Goal: Task Accomplishment & Management: Manage account settings

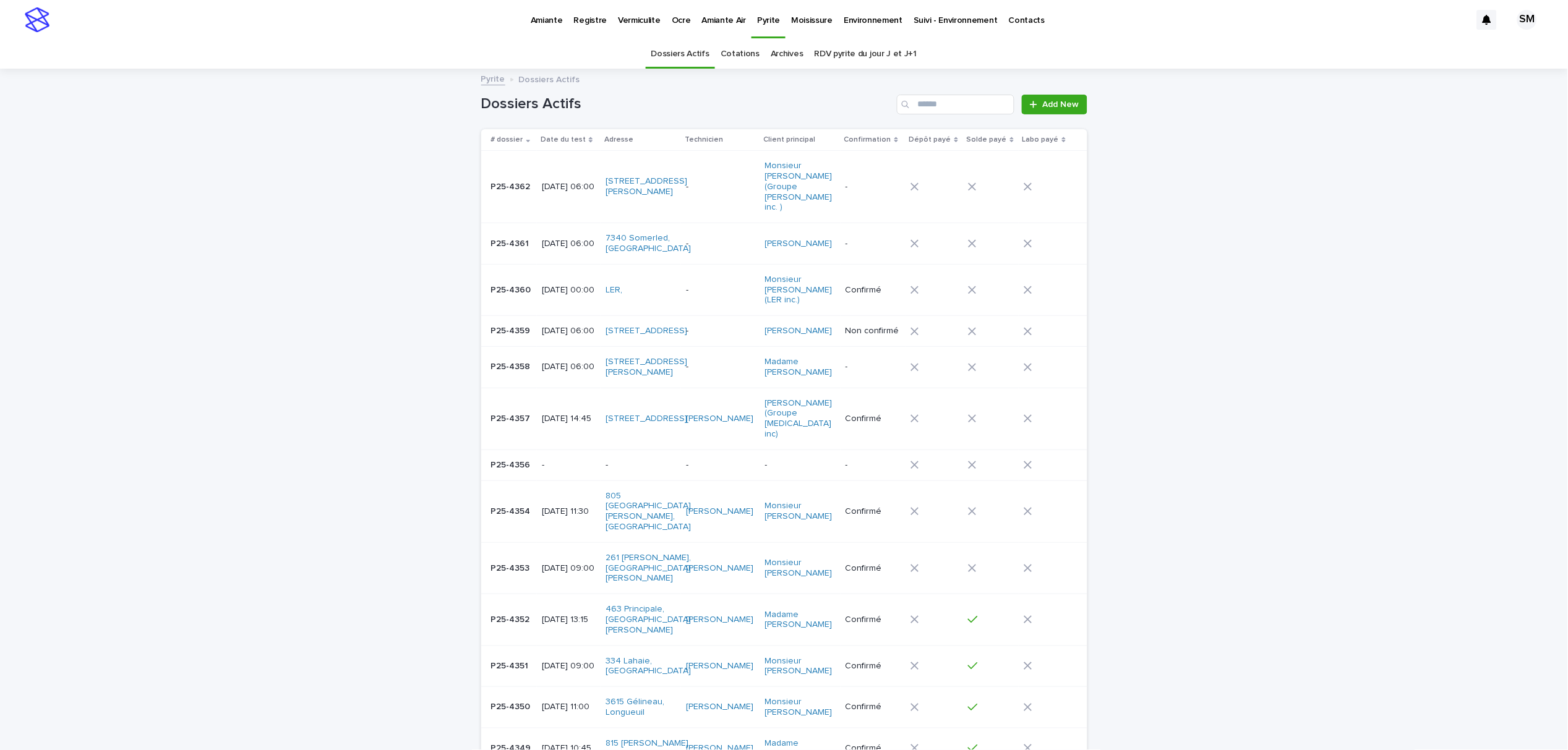
click at [858, 19] on p "Environnement" at bounding box center [873, 13] width 59 height 26
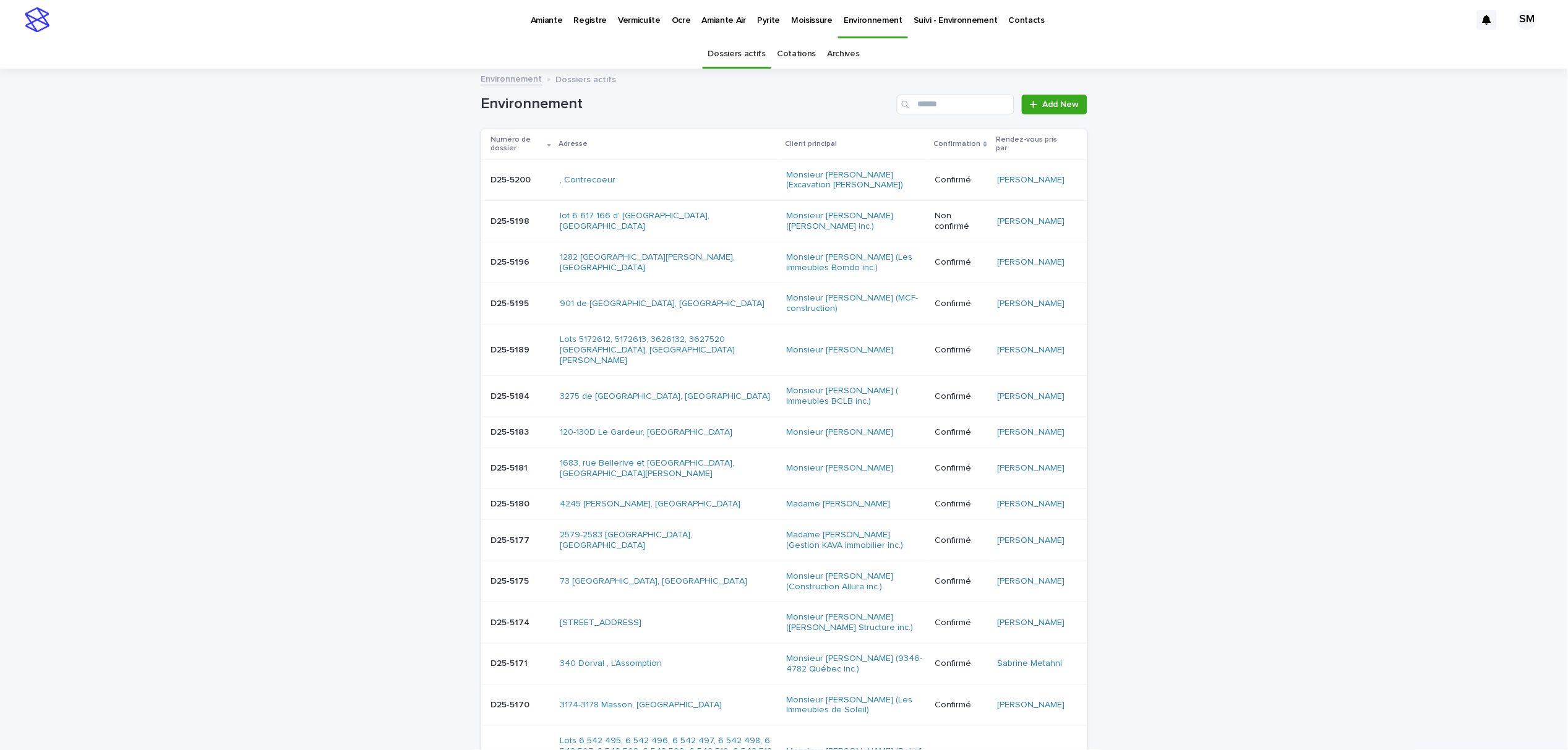
click at [927, 94] on div "Environnement Add New" at bounding box center [784, 100] width 606 height 59
click at [929, 103] on input "Search" at bounding box center [955, 104] width 117 height 19
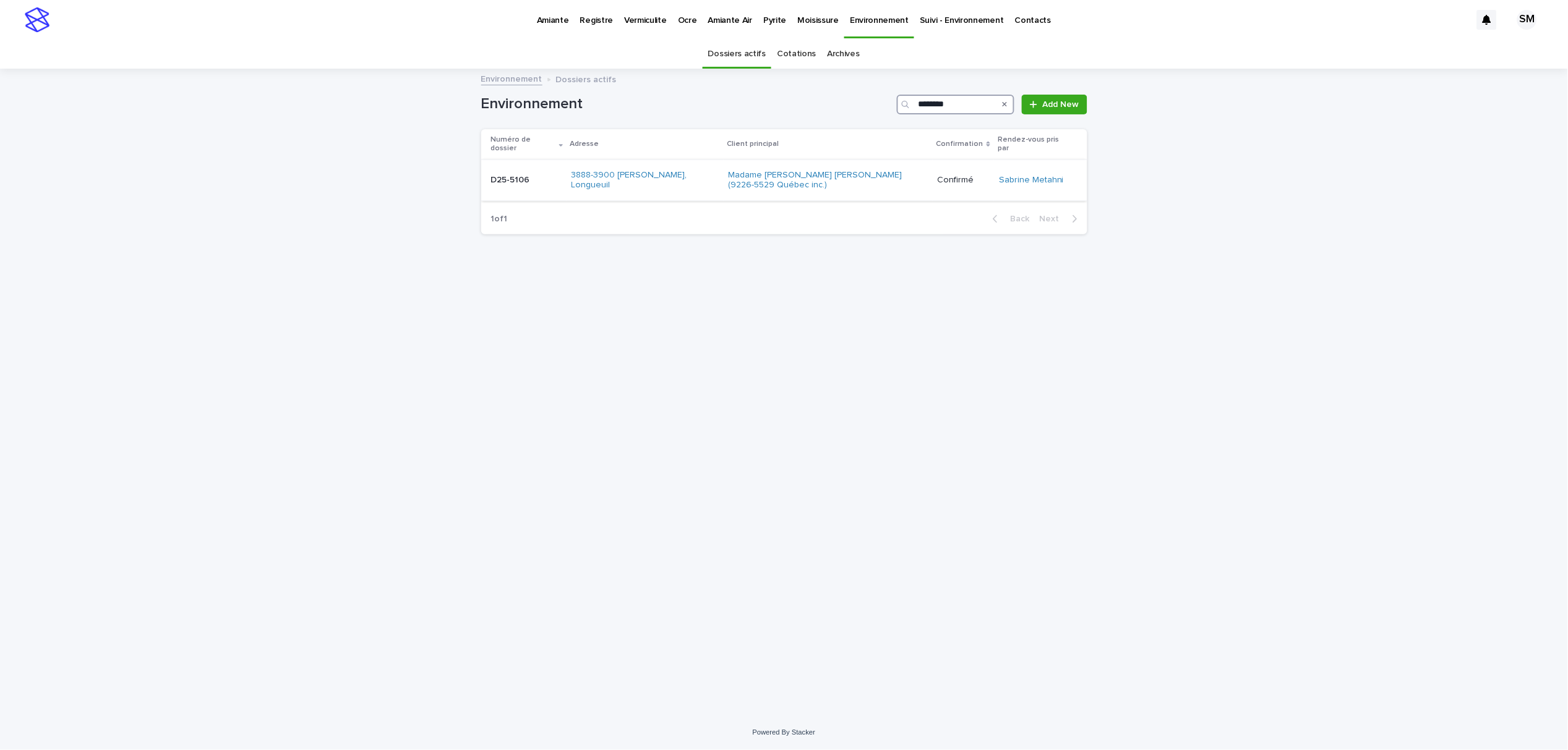
type input "********"
click at [504, 173] on p "D25-5106" at bounding box center [511, 179] width 41 height 13
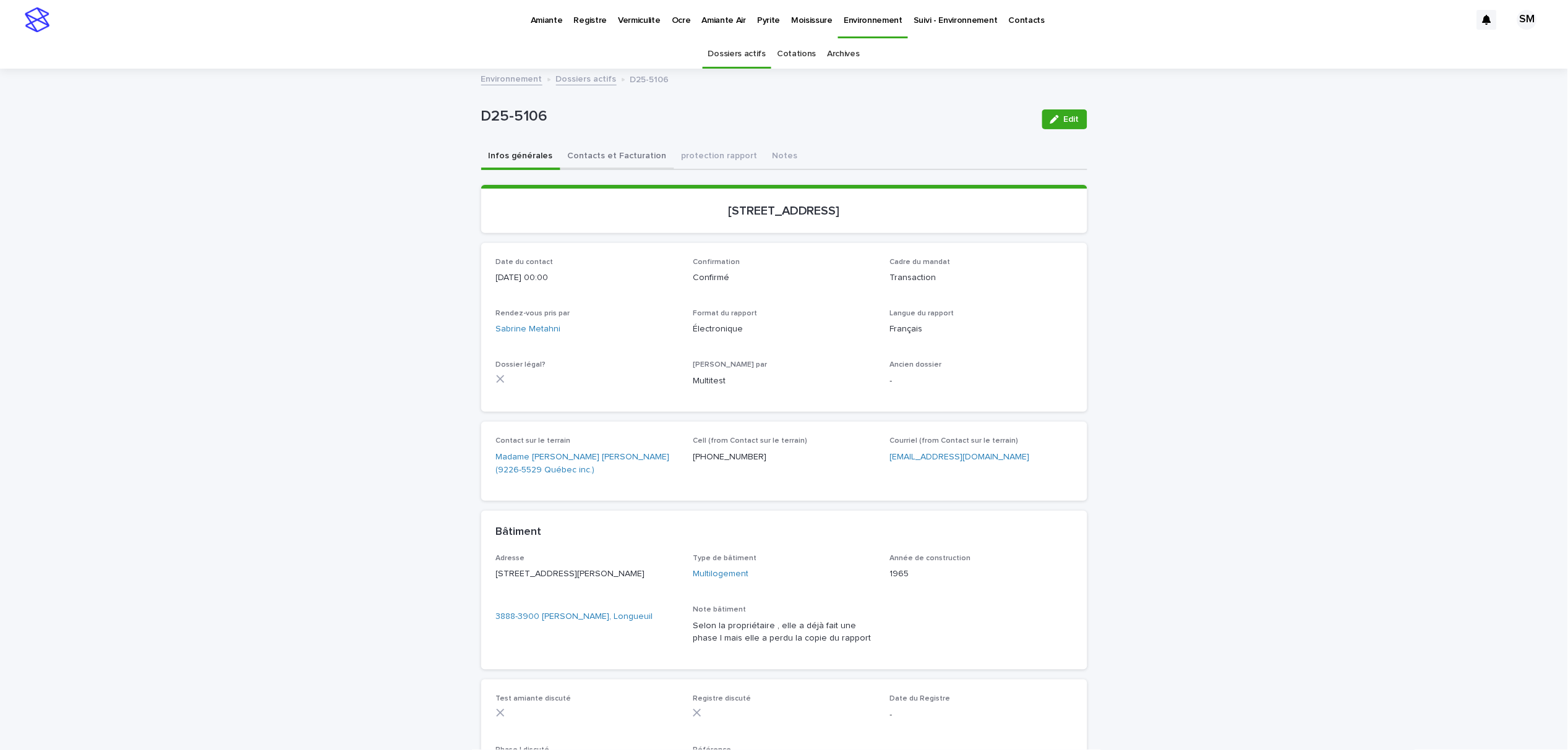
click at [587, 161] on button "Contacts et Facturation" at bounding box center [617, 157] width 114 height 26
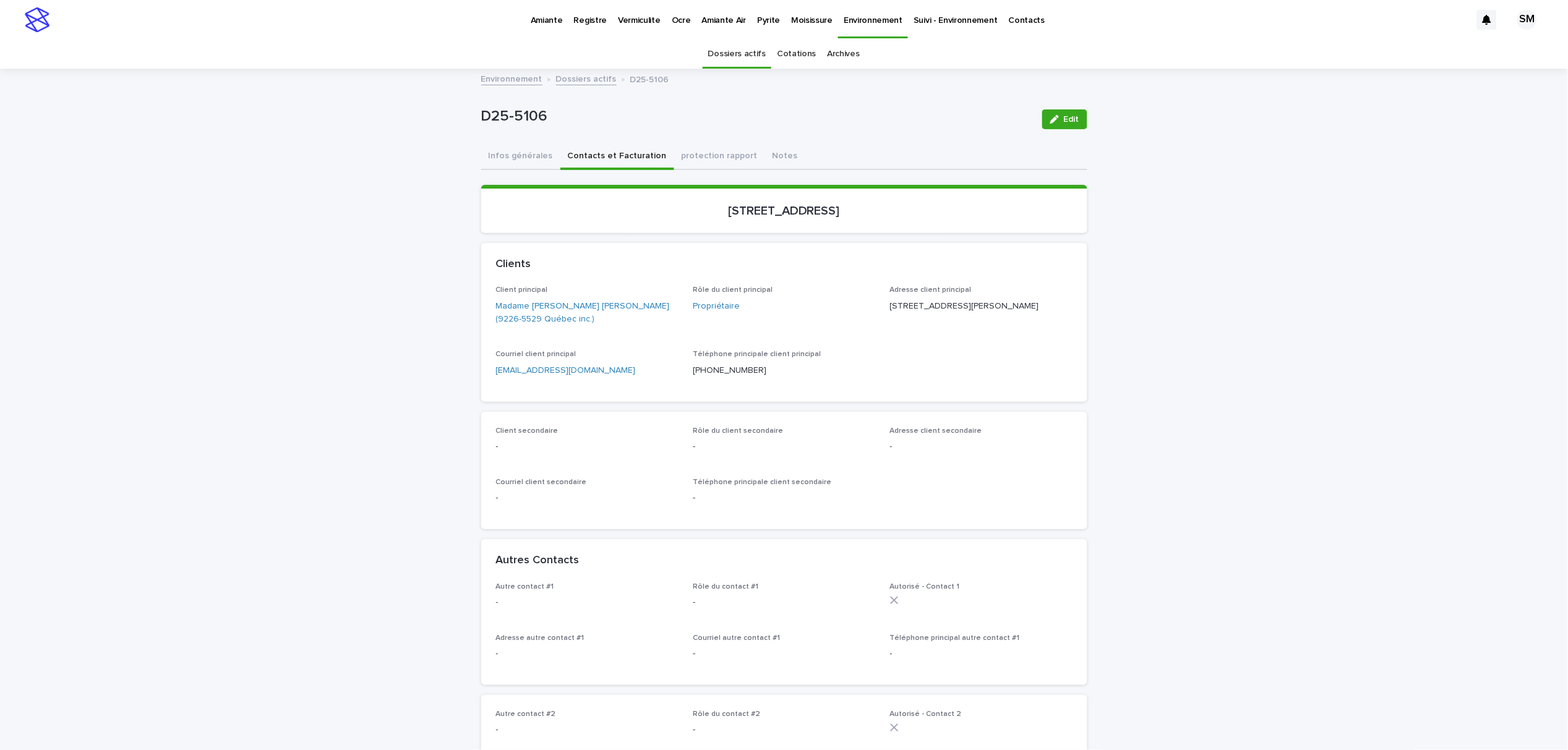
click at [856, 18] on p "Environnement" at bounding box center [873, 13] width 59 height 26
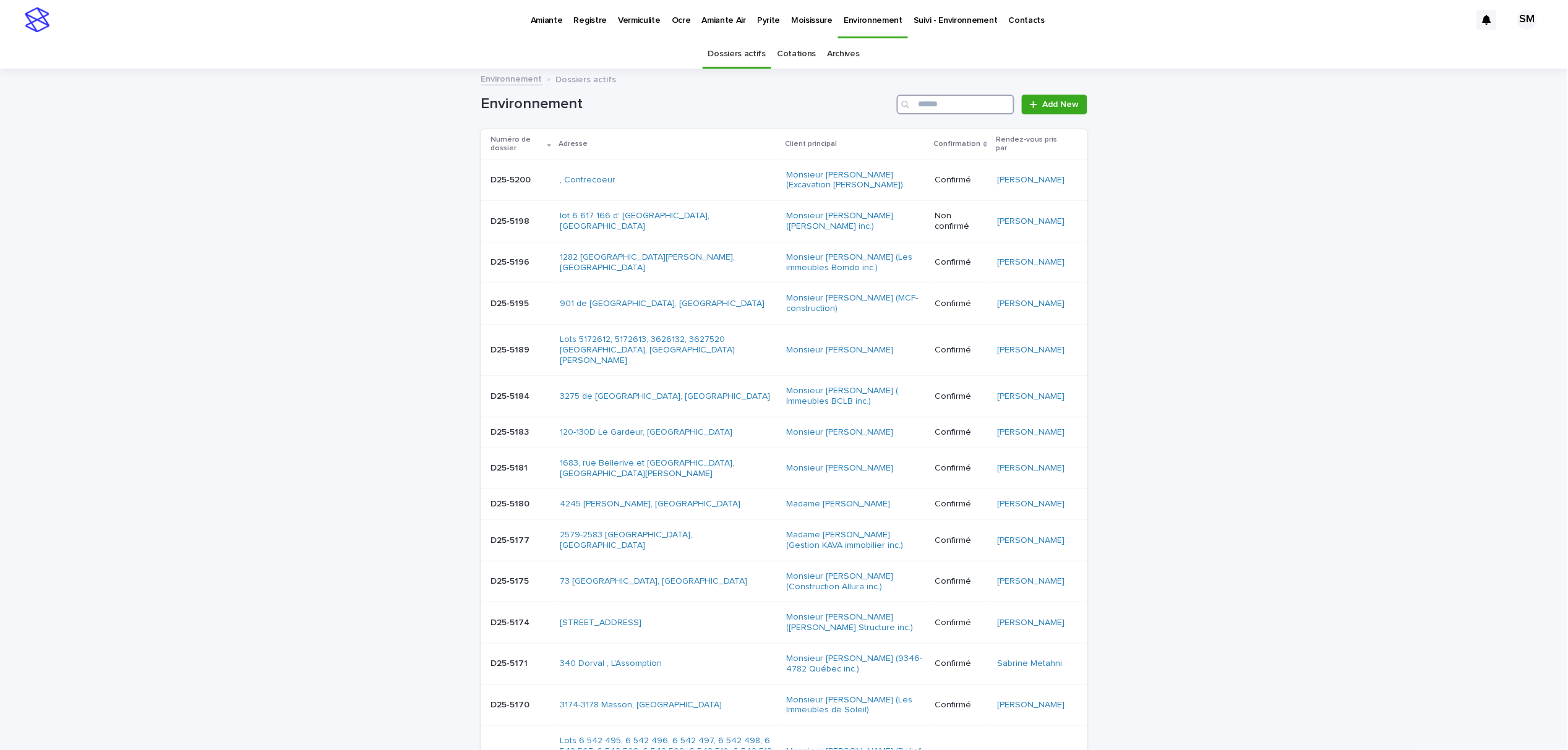
click at [949, 103] on input "Search" at bounding box center [955, 104] width 117 height 19
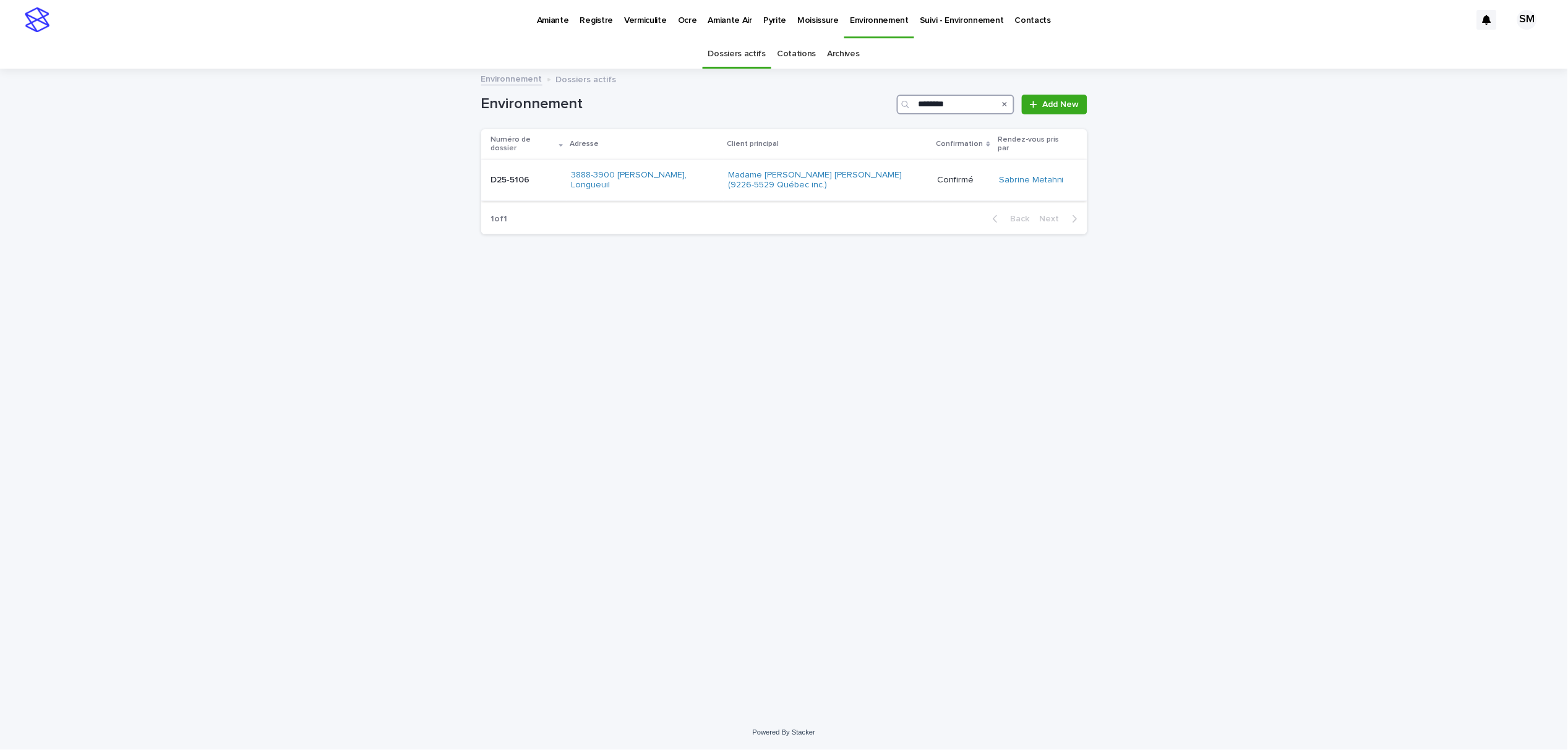
type input "********"
click at [513, 175] on div "D25-5106 D25-5106" at bounding box center [527, 181] width 71 height 20
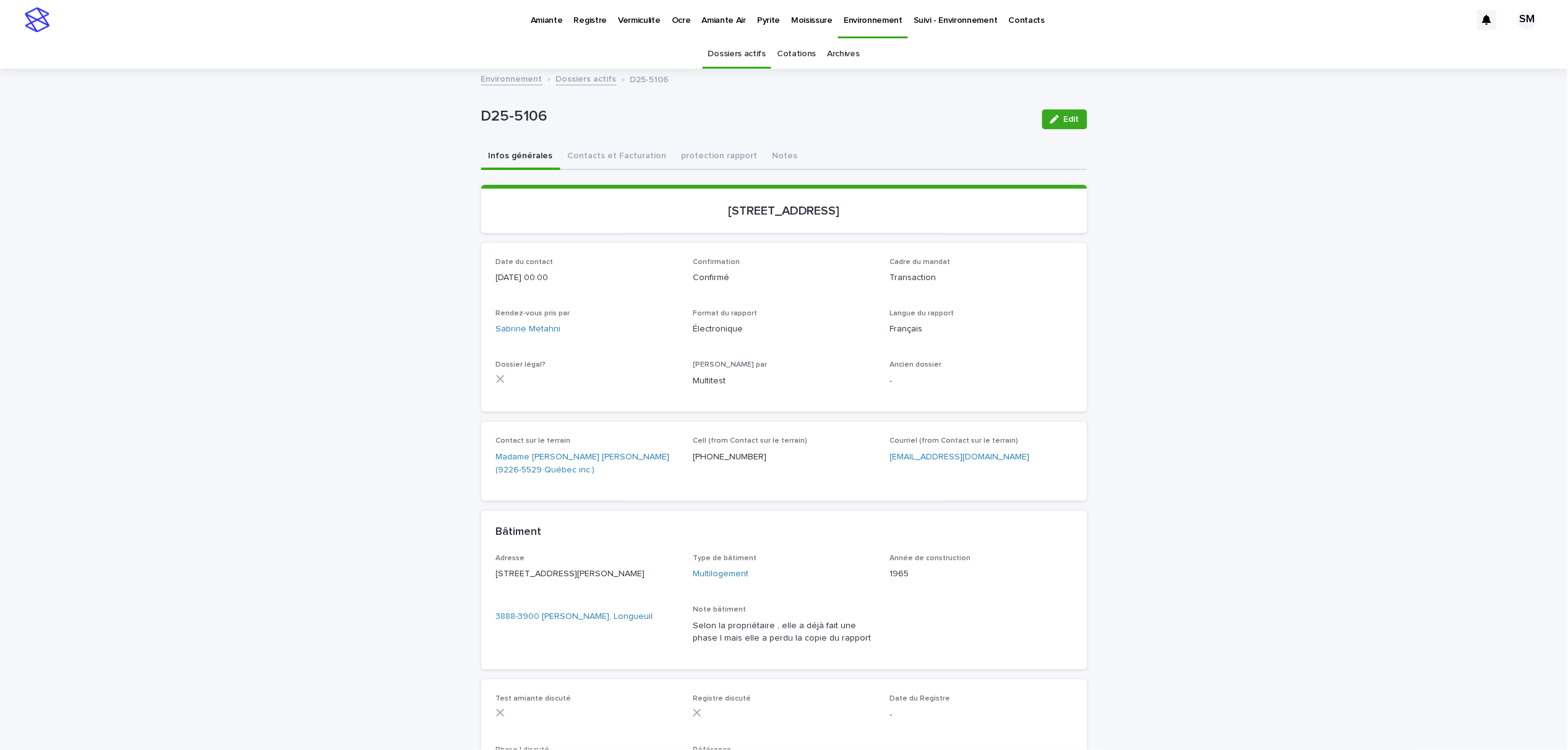
scroll to position [40, 0]
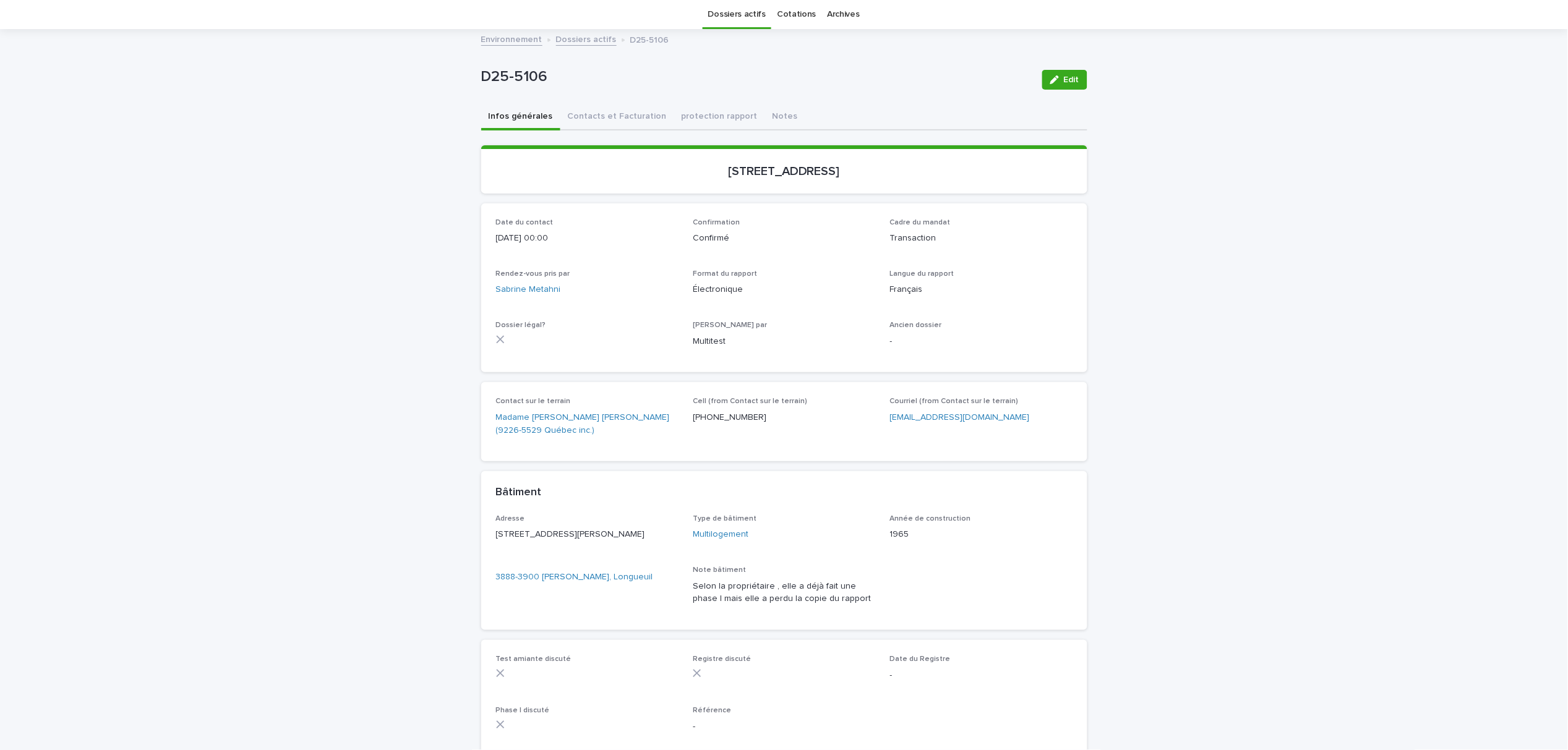
click at [618, 131] on div "Loading... Saving… Loading... Saving… Loading... Saving… [STREET_ADDRESS] Loadi…" at bounding box center [784, 450] width 606 height 638
click at [613, 119] on button "Contacts et Facturation" at bounding box center [617, 117] width 114 height 26
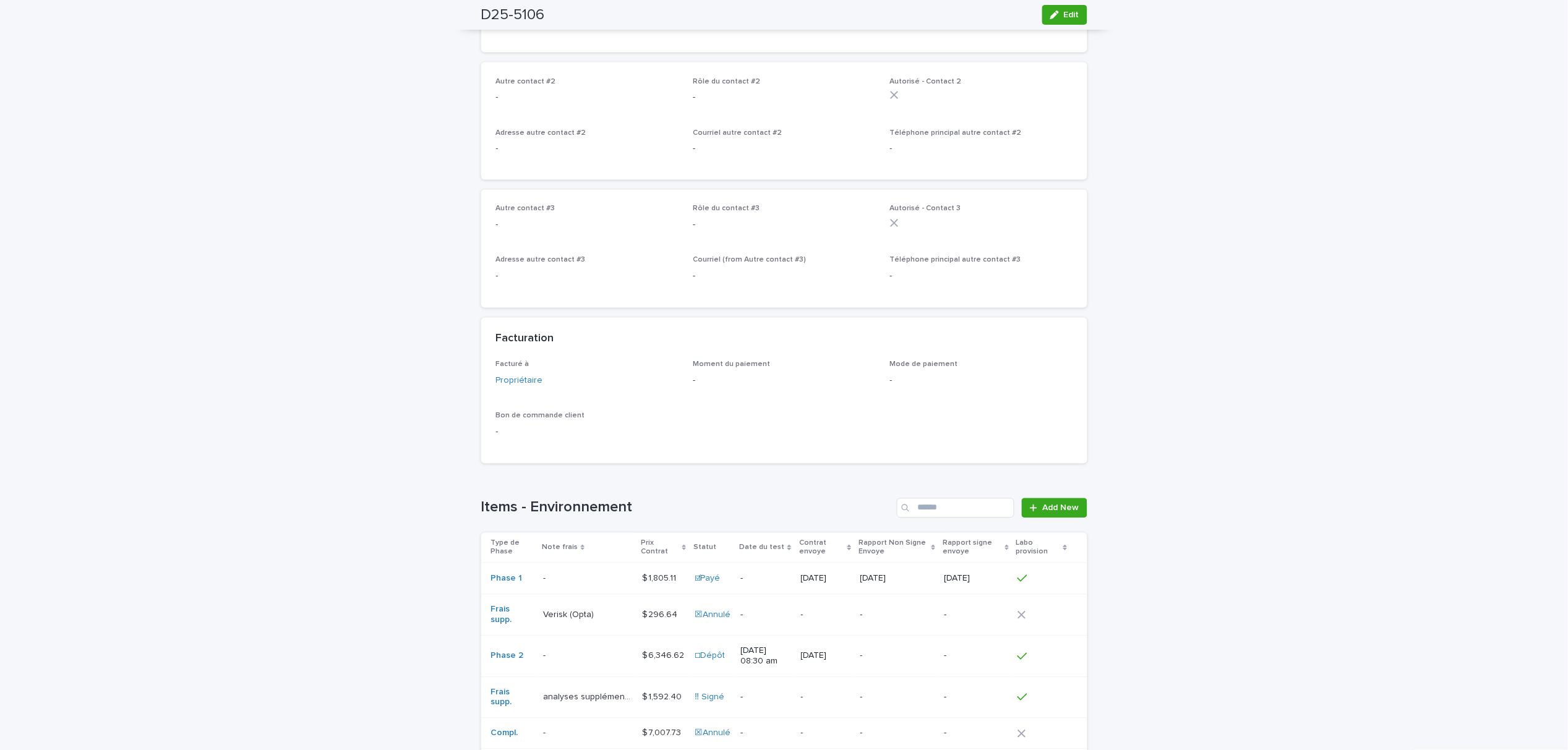
scroll to position [782, 0]
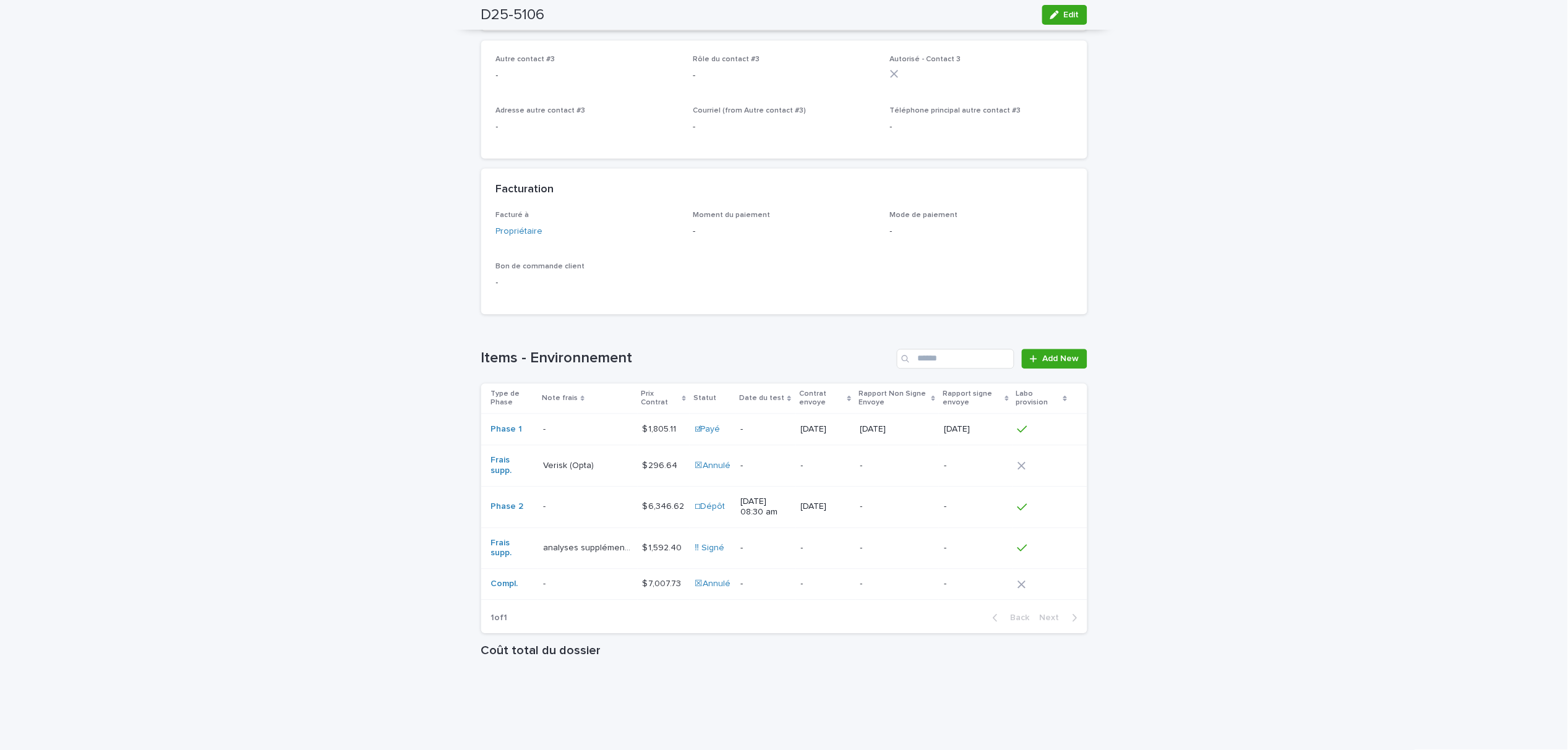
click at [580, 507] on p at bounding box center [588, 507] width 89 height 10
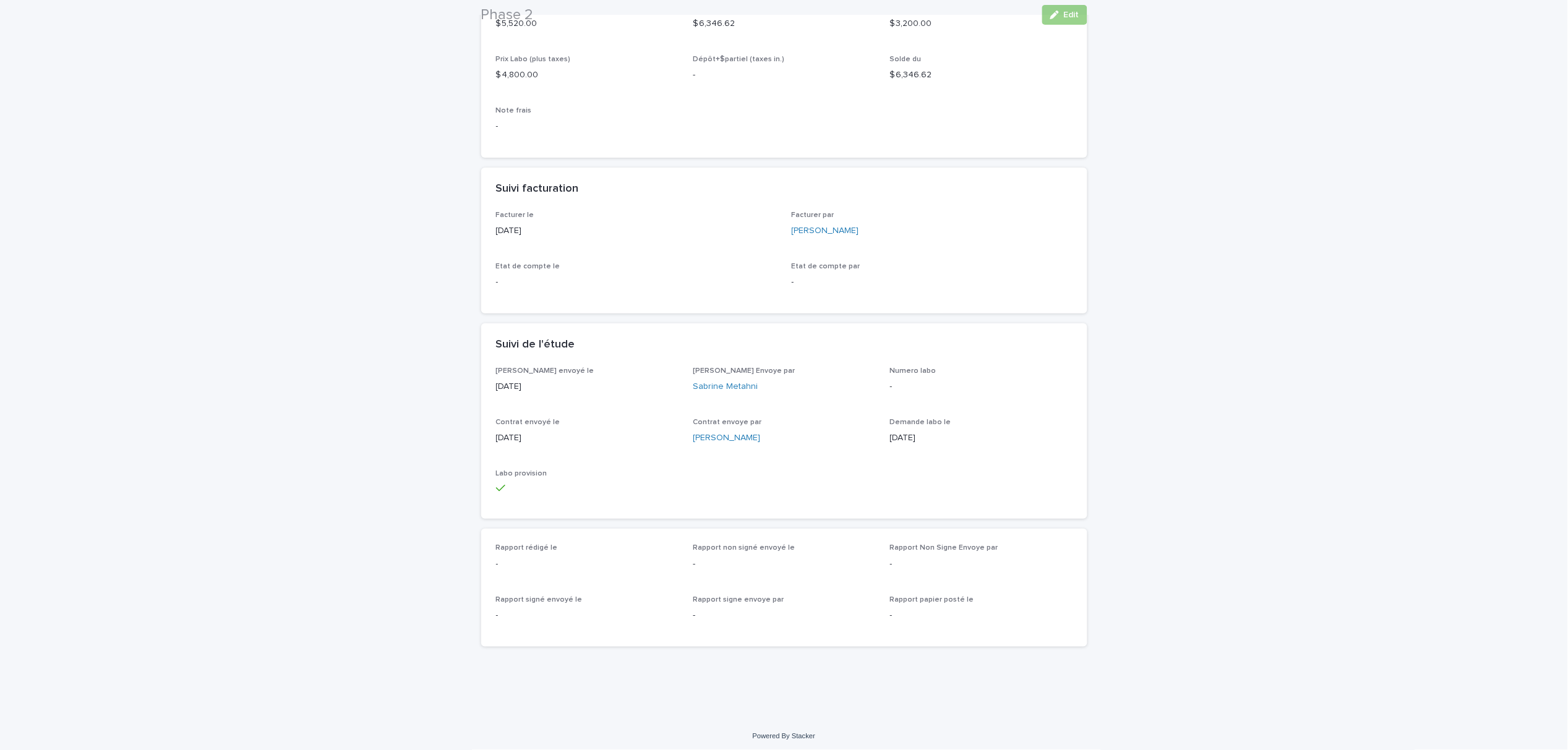
scroll to position [224, 0]
click at [1065, 9] on button "Edit" at bounding box center [1065, 14] width 46 height 19
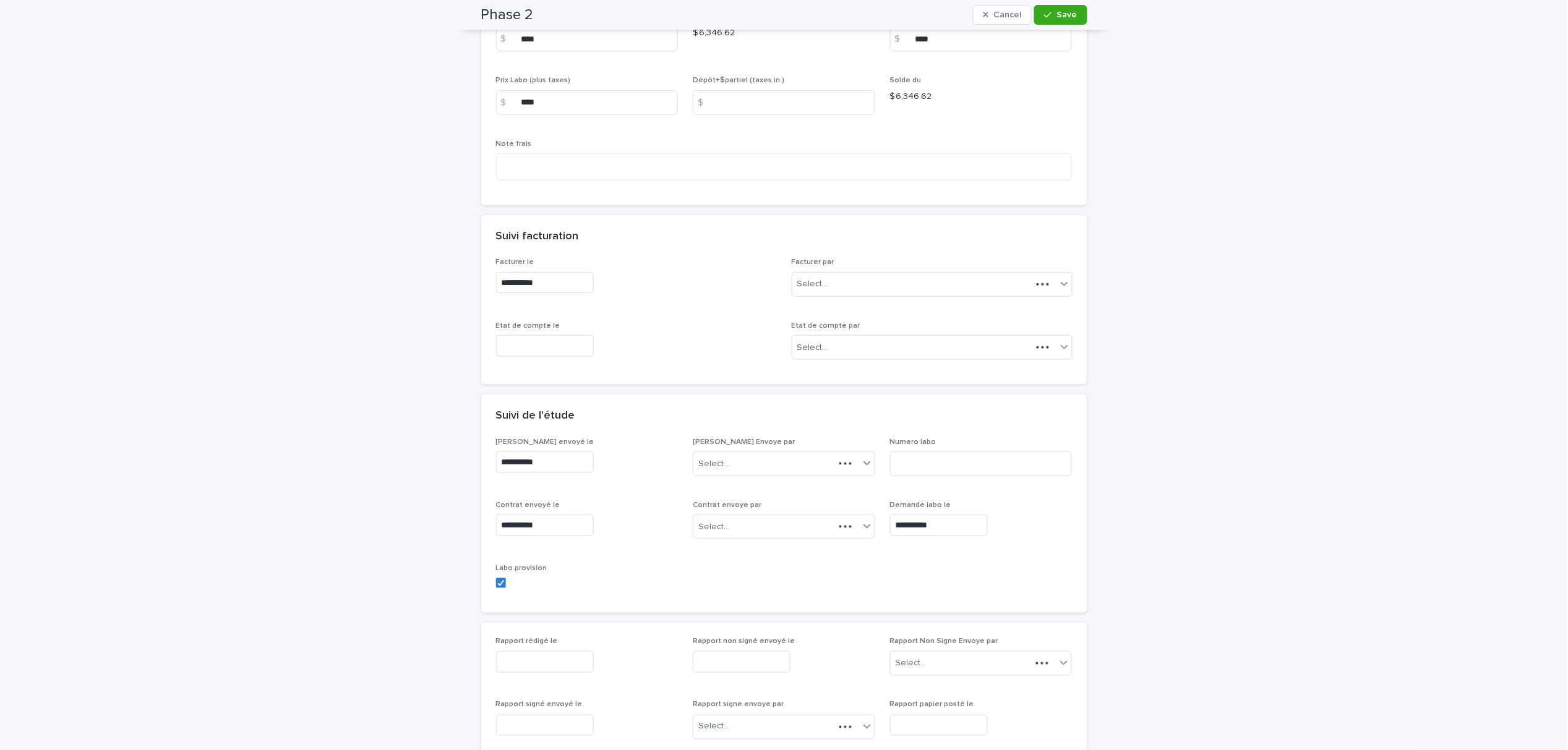
scroll to position [284, 0]
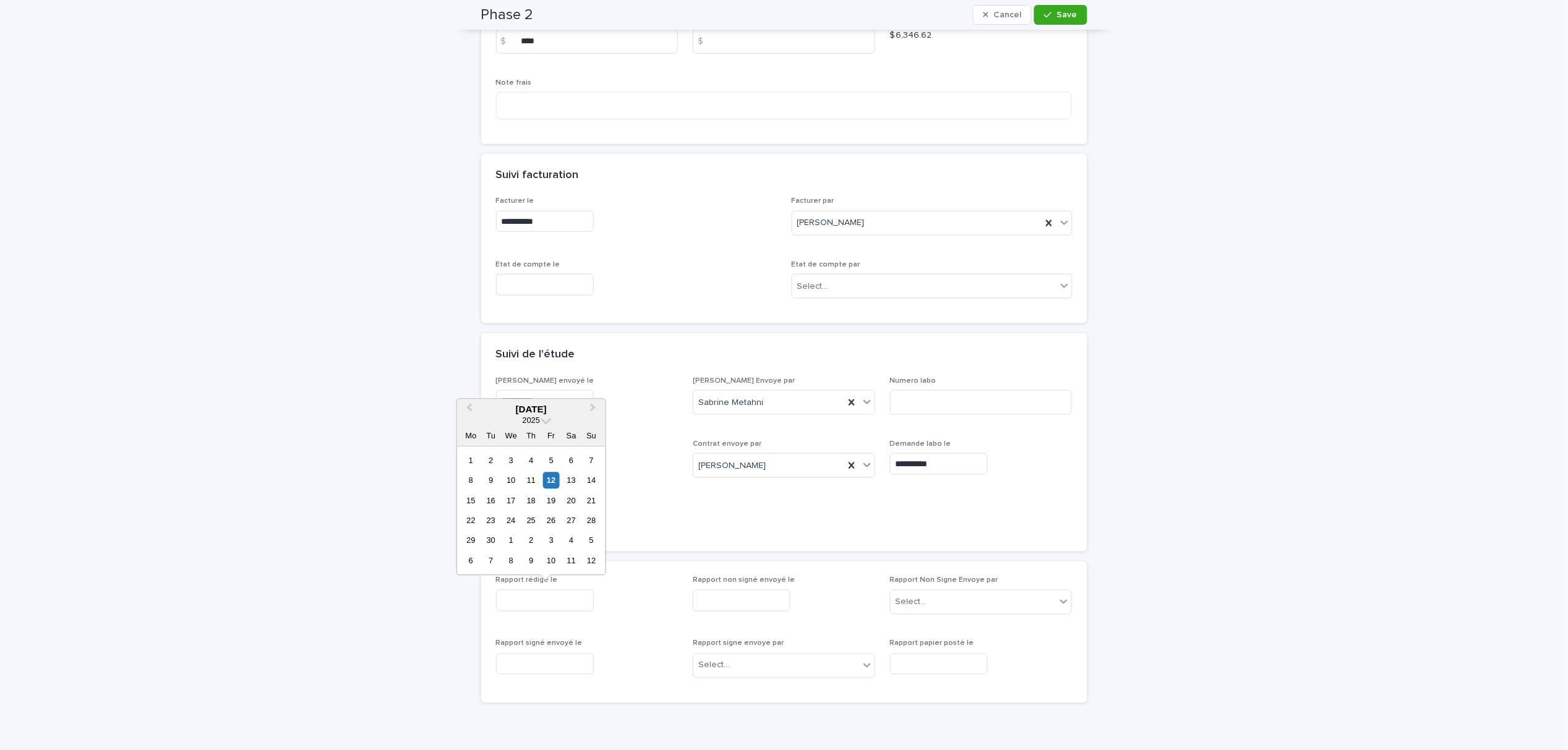
click at [527, 592] on input "text" at bounding box center [545, 601] width 98 height 22
click at [554, 478] on div "12" at bounding box center [552, 481] width 17 height 17
type input "**********"
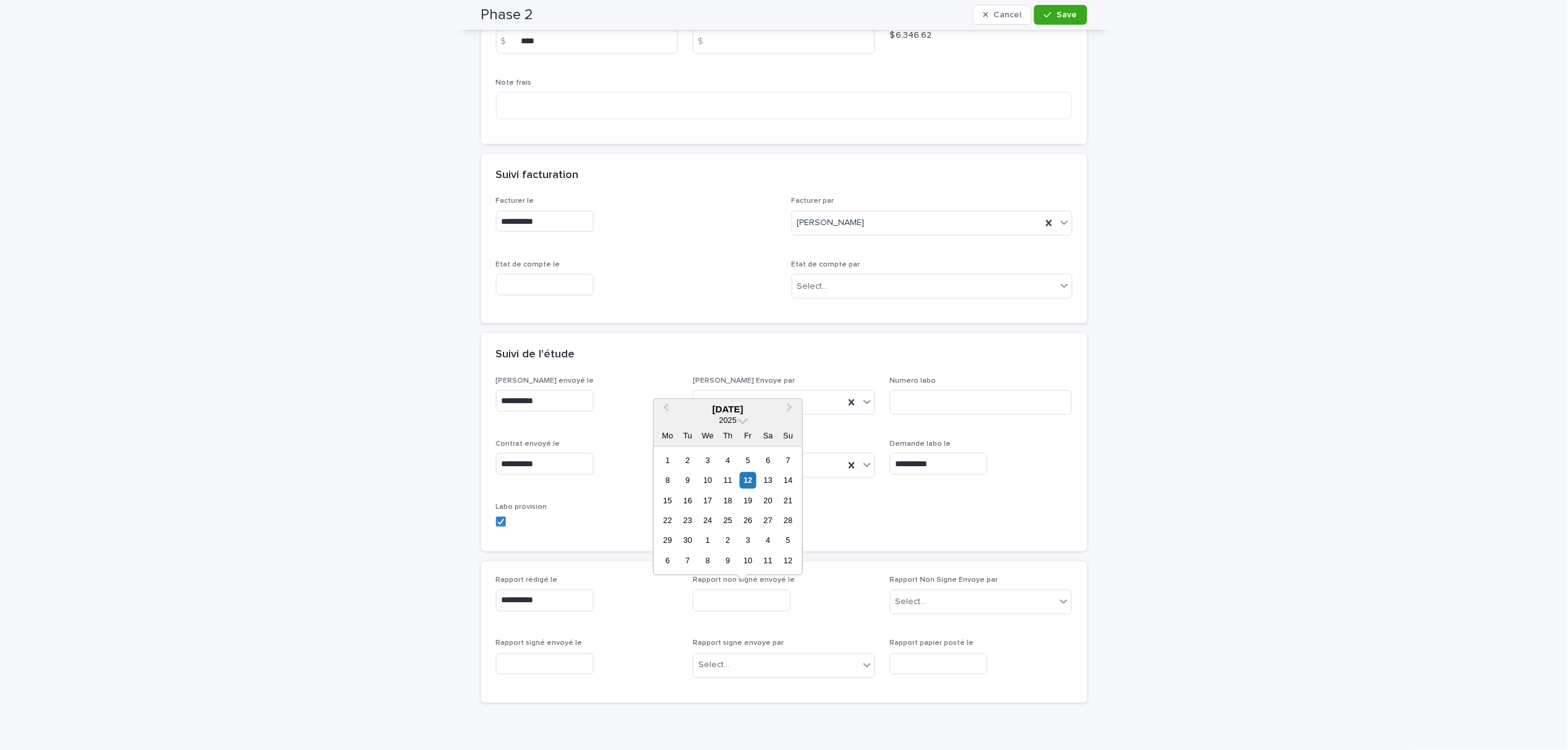
click at [711, 594] on input "text" at bounding box center [742, 601] width 98 height 22
click at [754, 481] on div "12" at bounding box center [749, 481] width 17 height 17
type input "**********"
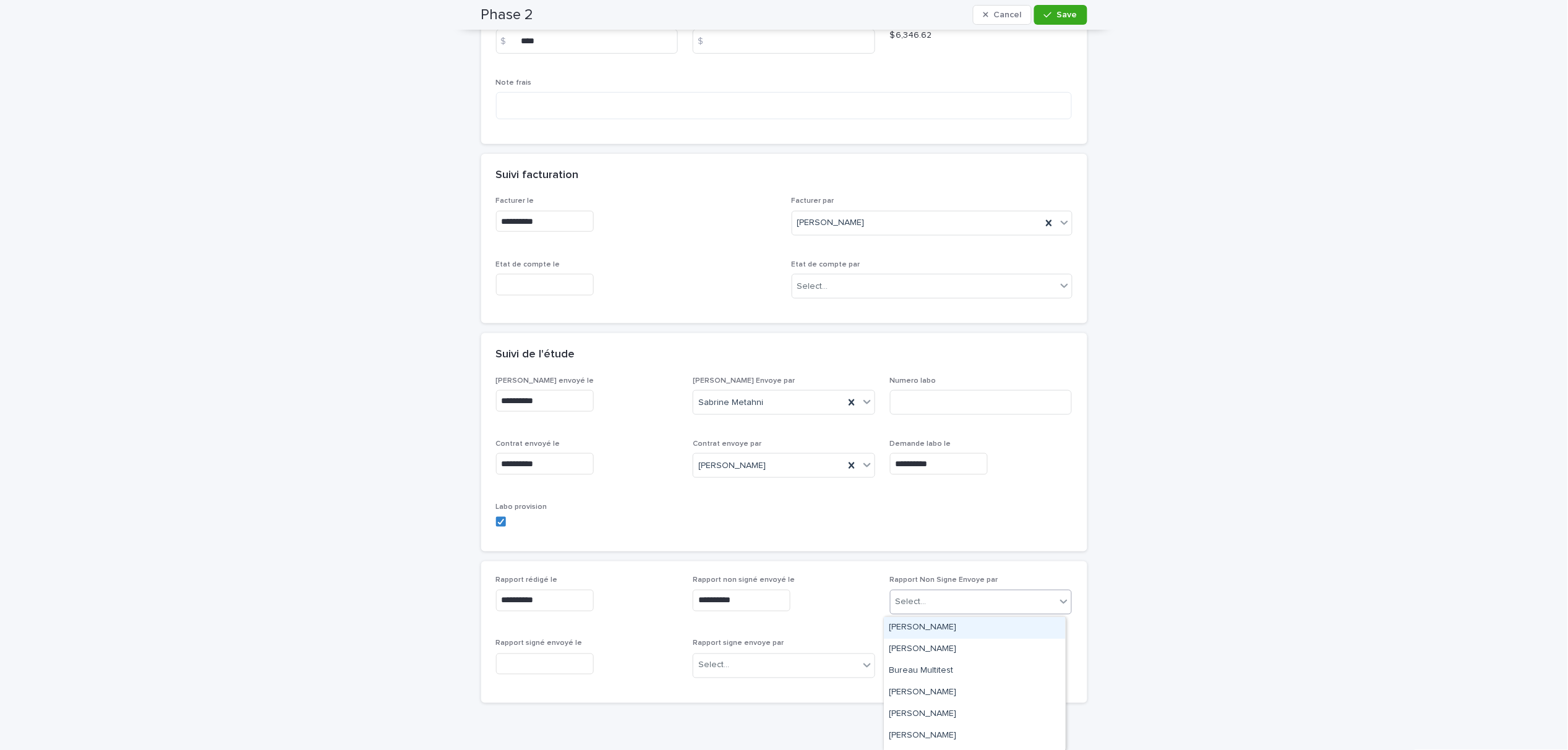
click at [911, 596] on div "Select..." at bounding box center [911, 602] width 31 height 13
type input "**"
click at [915, 647] on div "Sabrine Metahni" at bounding box center [975, 650] width 181 height 22
click at [1057, 19] on button "Save" at bounding box center [1061, 14] width 52 height 19
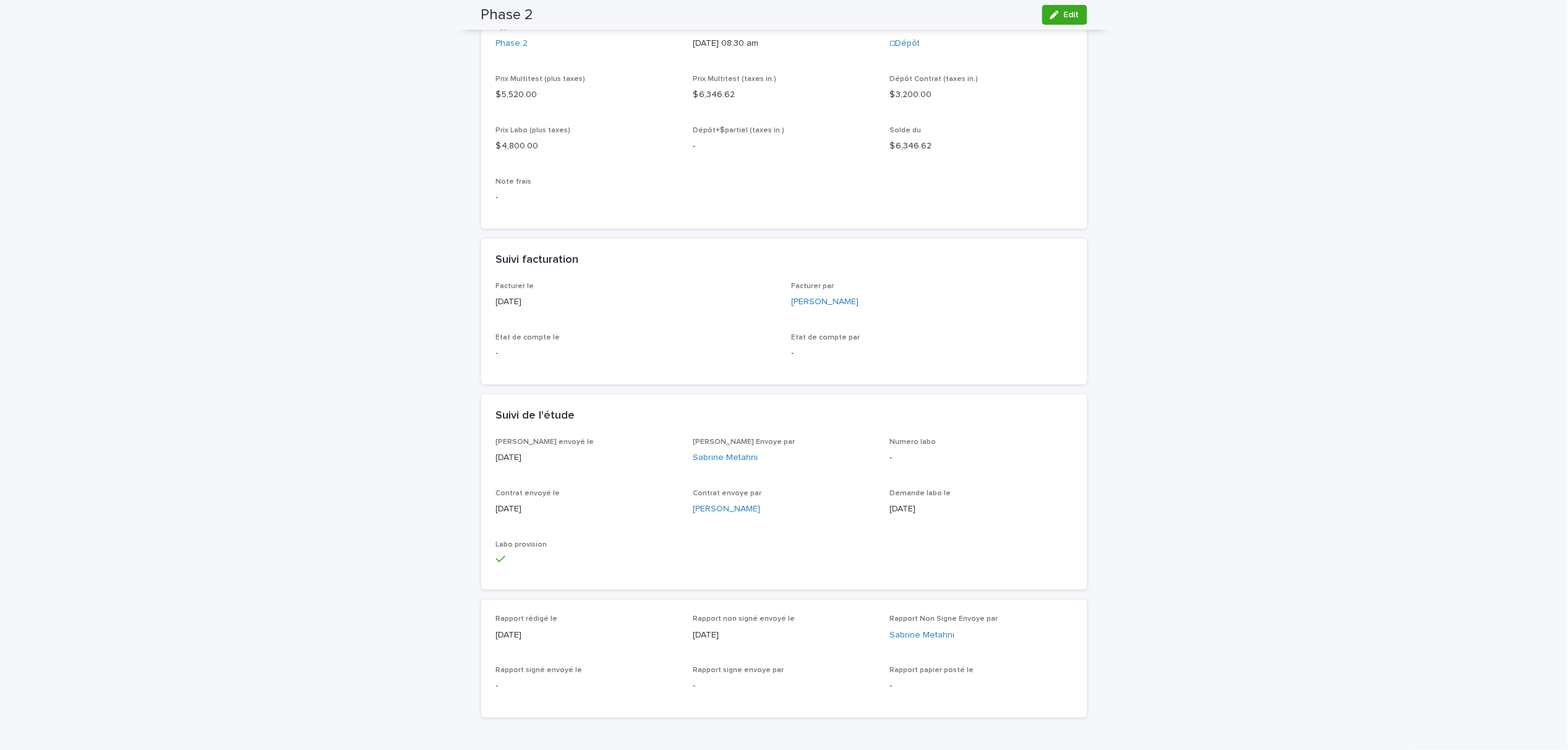
scroll to position [0, 0]
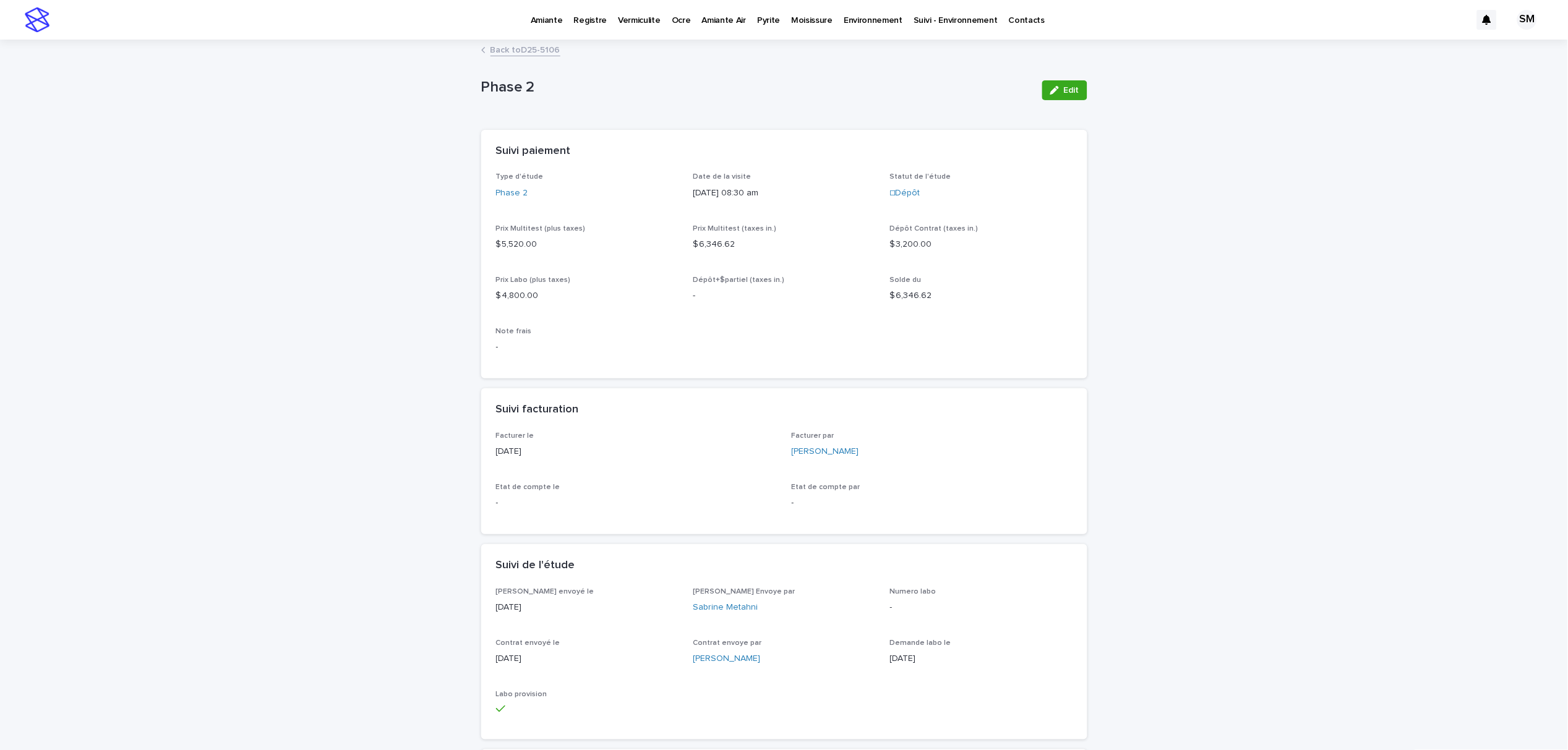
click at [527, 51] on link "Back to D25-5106" at bounding box center [525, 49] width 70 height 14
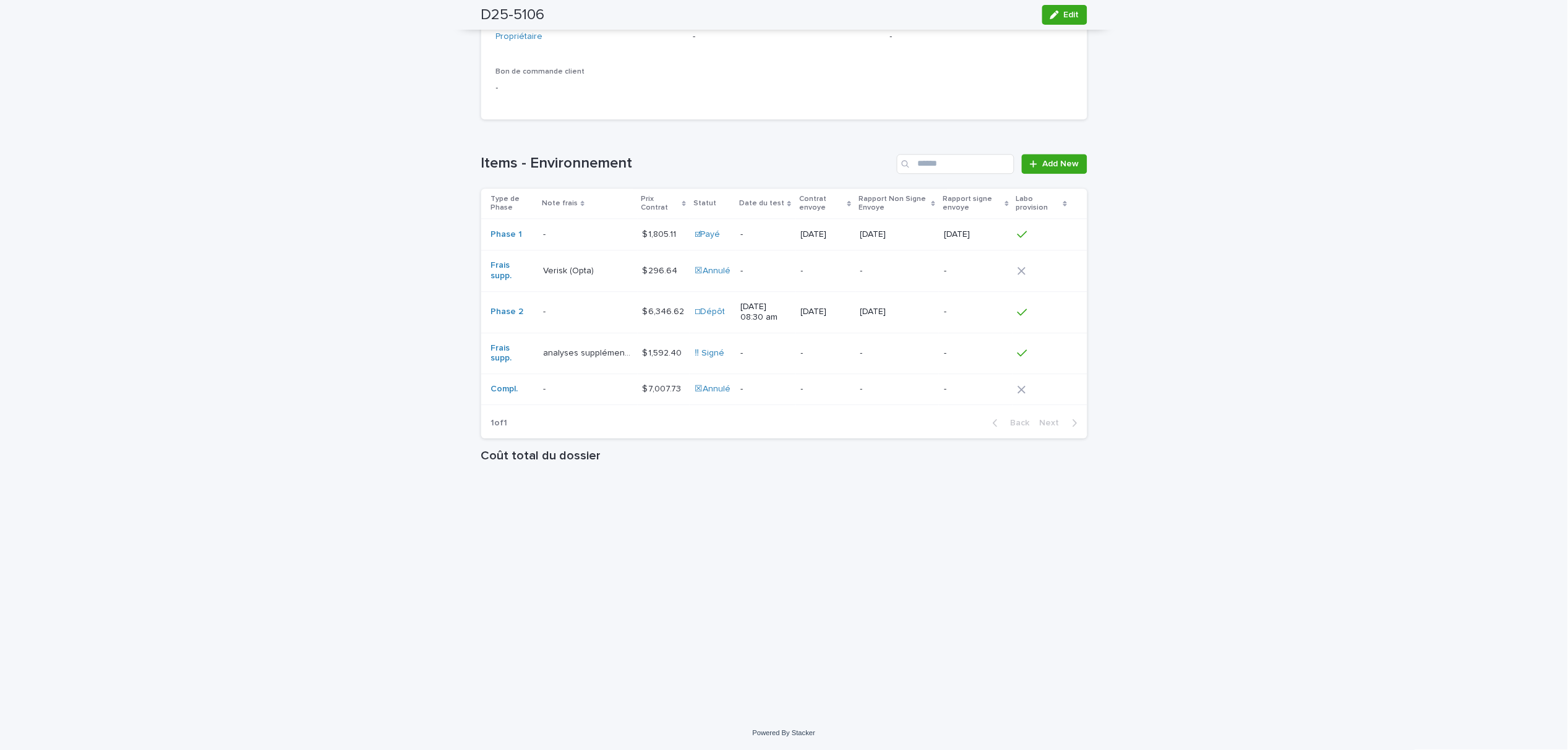
scroll to position [894, 0]
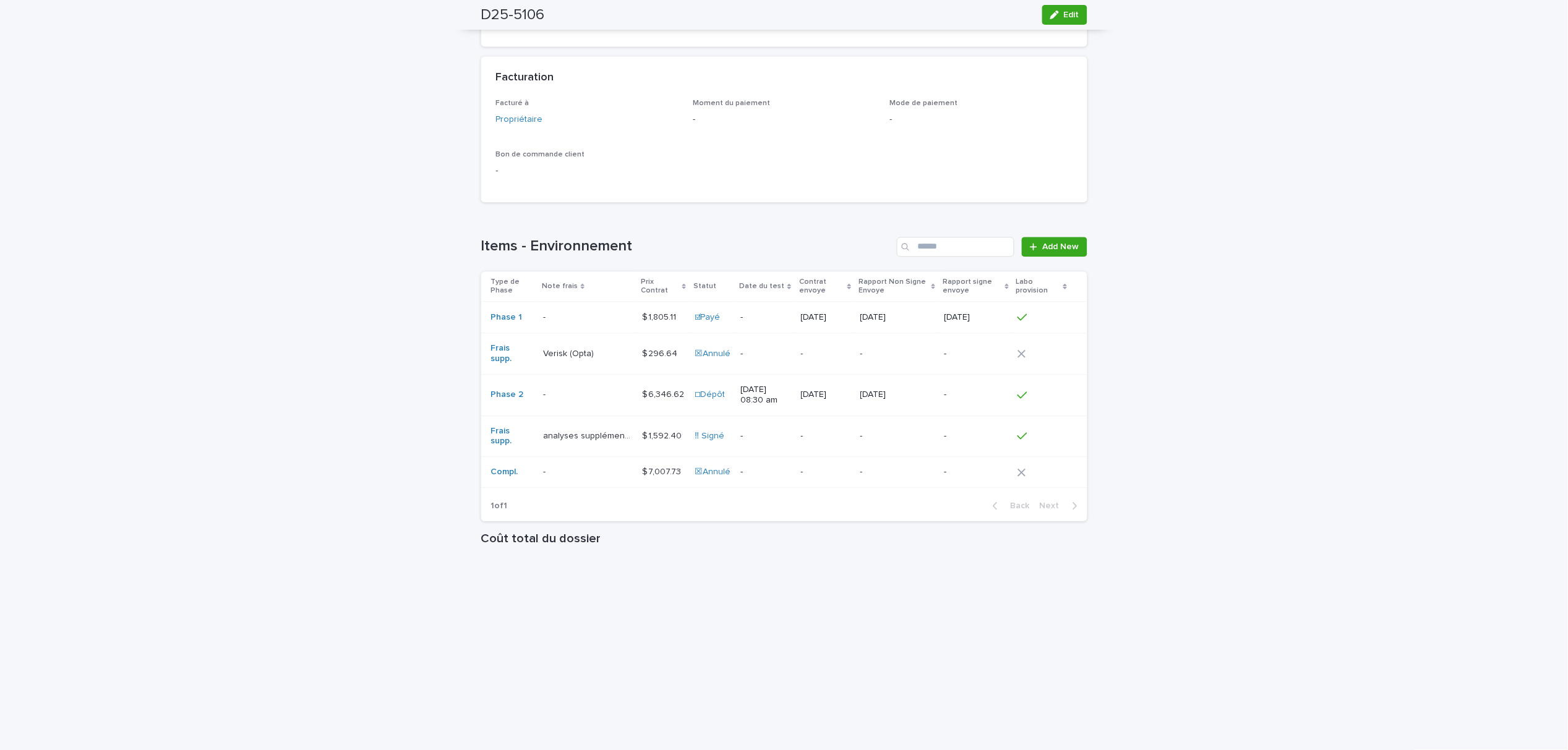
click at [525, 442] on td "Frais supp." at bounding box center [510, 436] width 57 height 41
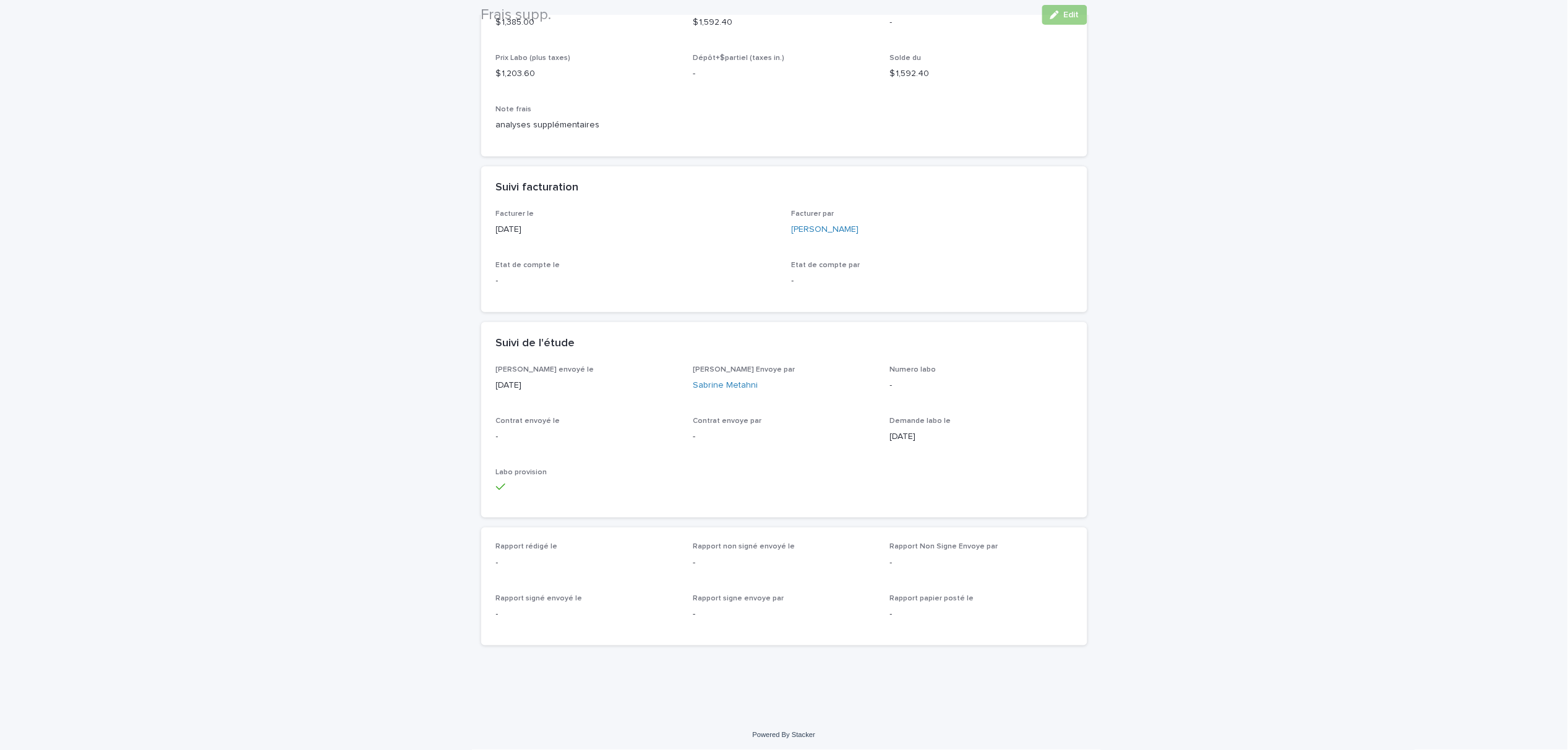
scroll to position [224, 0]
click at [1053, 9] on button "Edit" at bounding box center [1065, 14] width 46 height 19
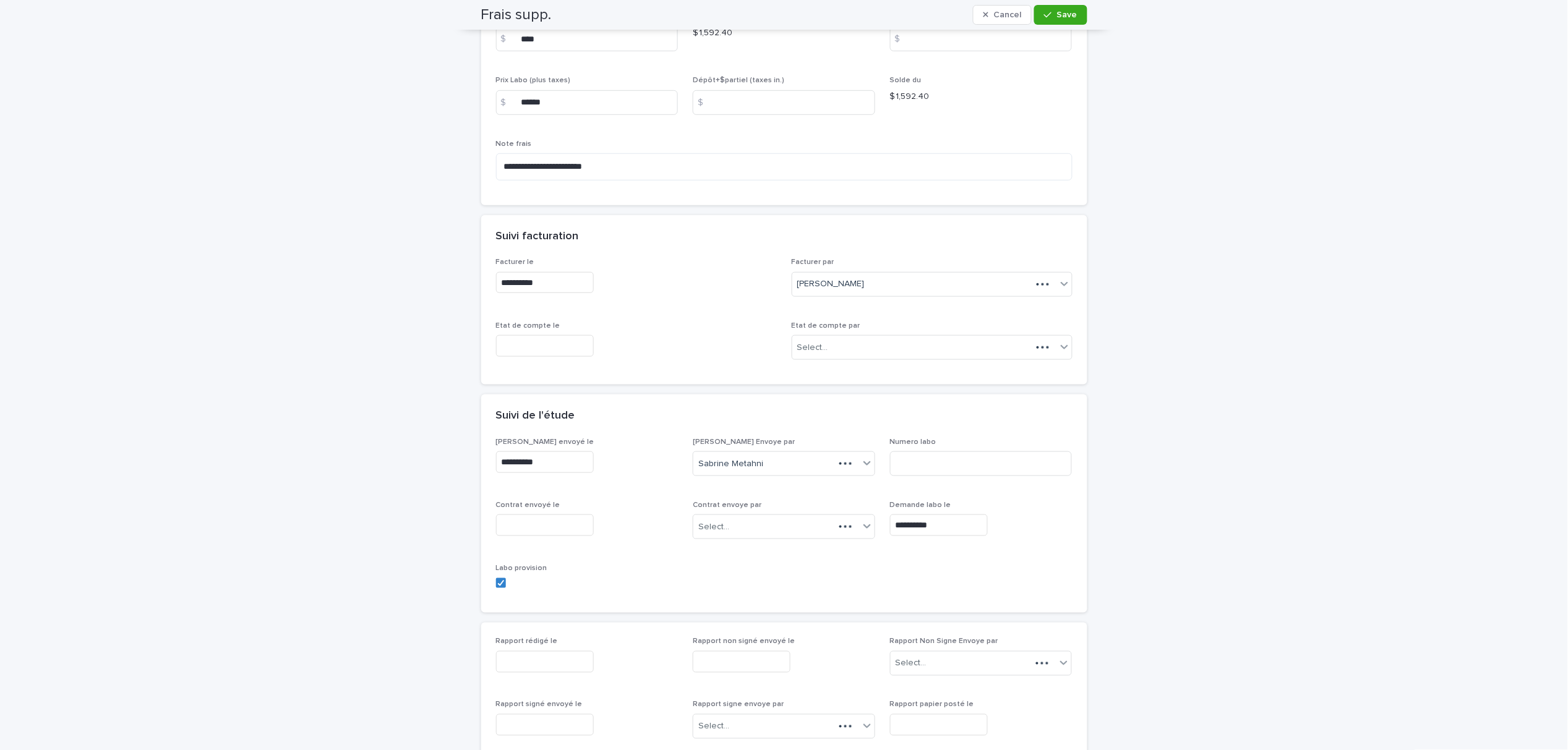
scroll to position [284, 0]
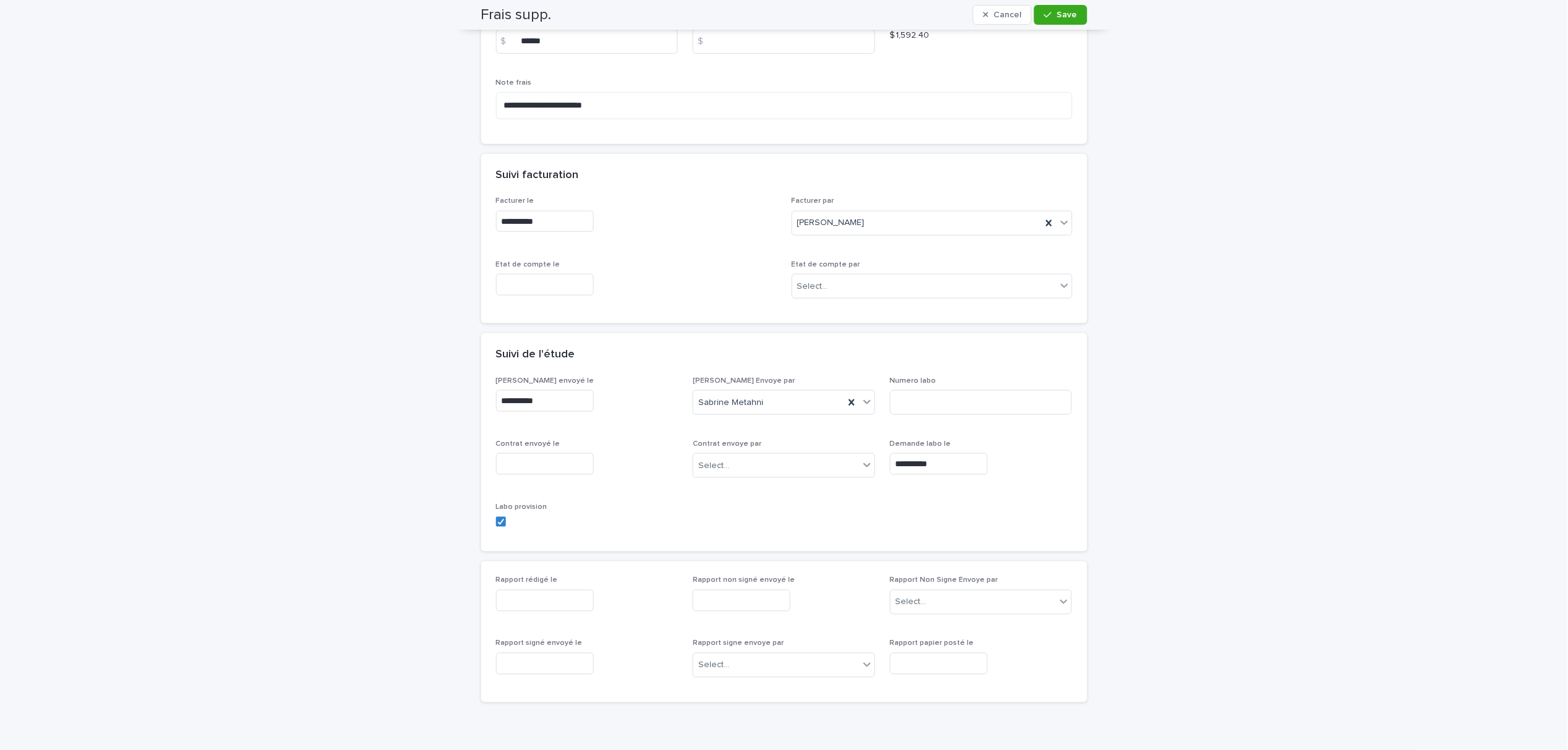
click at [529, 588] on div "Rapport rédigé le" at bounding box center [587, 599] width 182 height 46
click at [516, 595] on input "text" at bounding box center [545, 601] width 98 height 22
click at [554, 472] on div "12" at bounding box center [552, 481] width 17 height 17
type input "**********"
click at [746, 600] on input "text" at bounding box center [742, 601] width 98 height 22
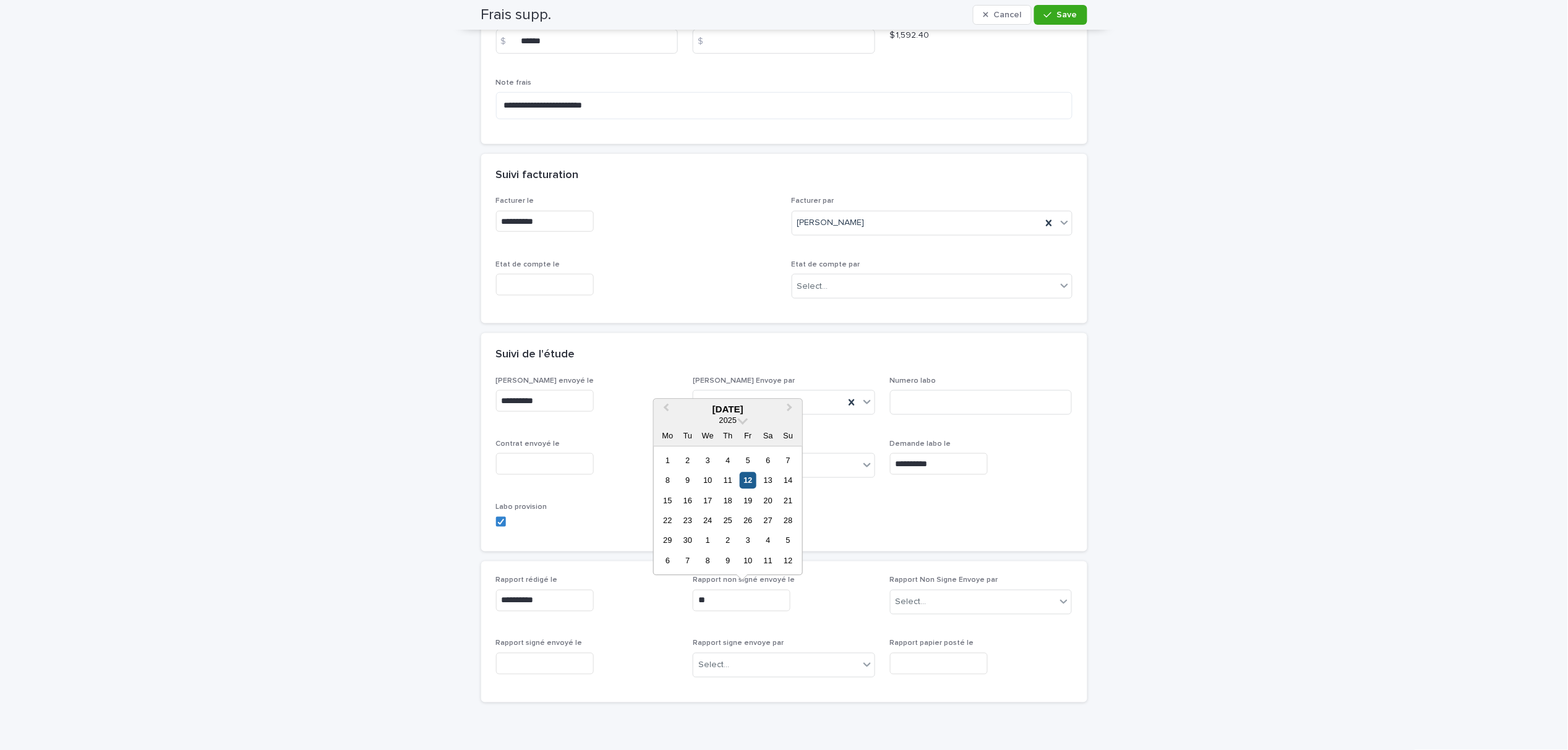
click at [747, 479] on div "12" at bounding box center [749, 481] width 17 height 17
type input "**********"
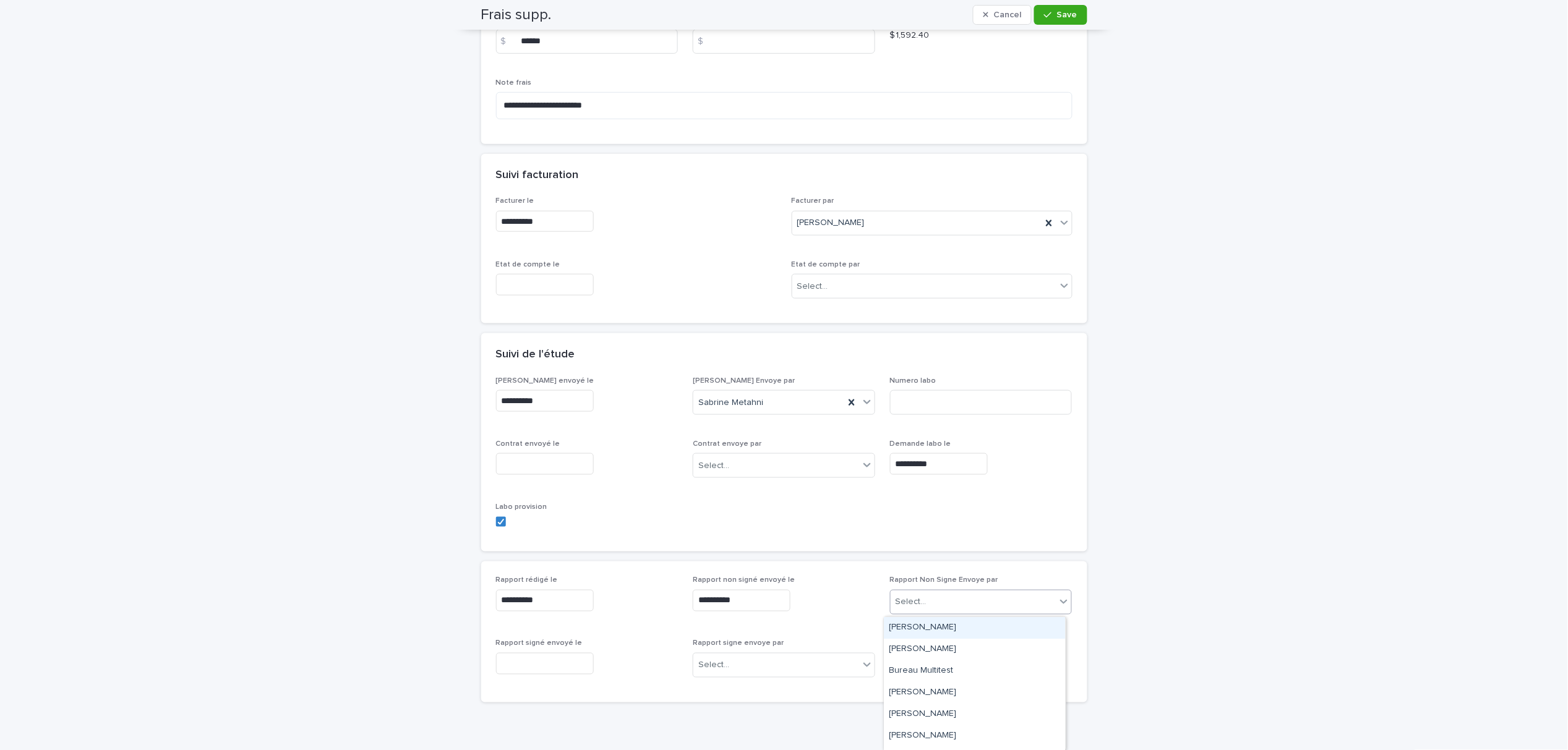
click at [960, 607] on div "Select..." at bounding box center [974, 602] width 165 height 20
type input "**"
click at [935, 667] on div "[PERSON_NAME]" at bounding box center [975, 672] width 181 height 22
click at [1042, 604] on icon at bounding box center [1048, 602] width 13 height 13
click at [978, 603] on div "Select..." at bounding box center [974, 602] width 165 height 20
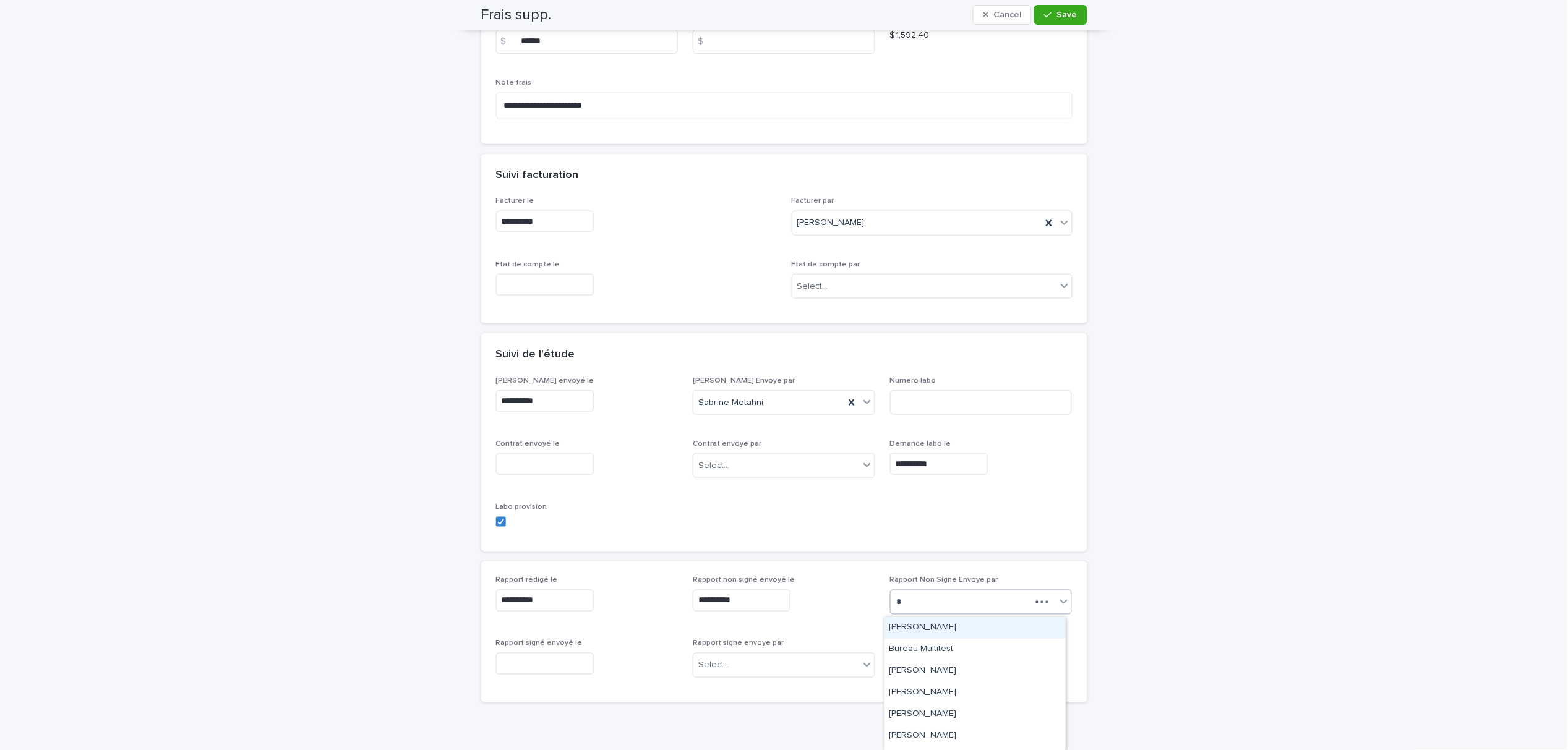
type input "**"
click at [947, 641] on div "Sabrine Metahni" at bounding box center [975, 650] width 181 height 22
click at [1052, 6] on button "Save" at bounding box center [1061, 14] width 52 height 19
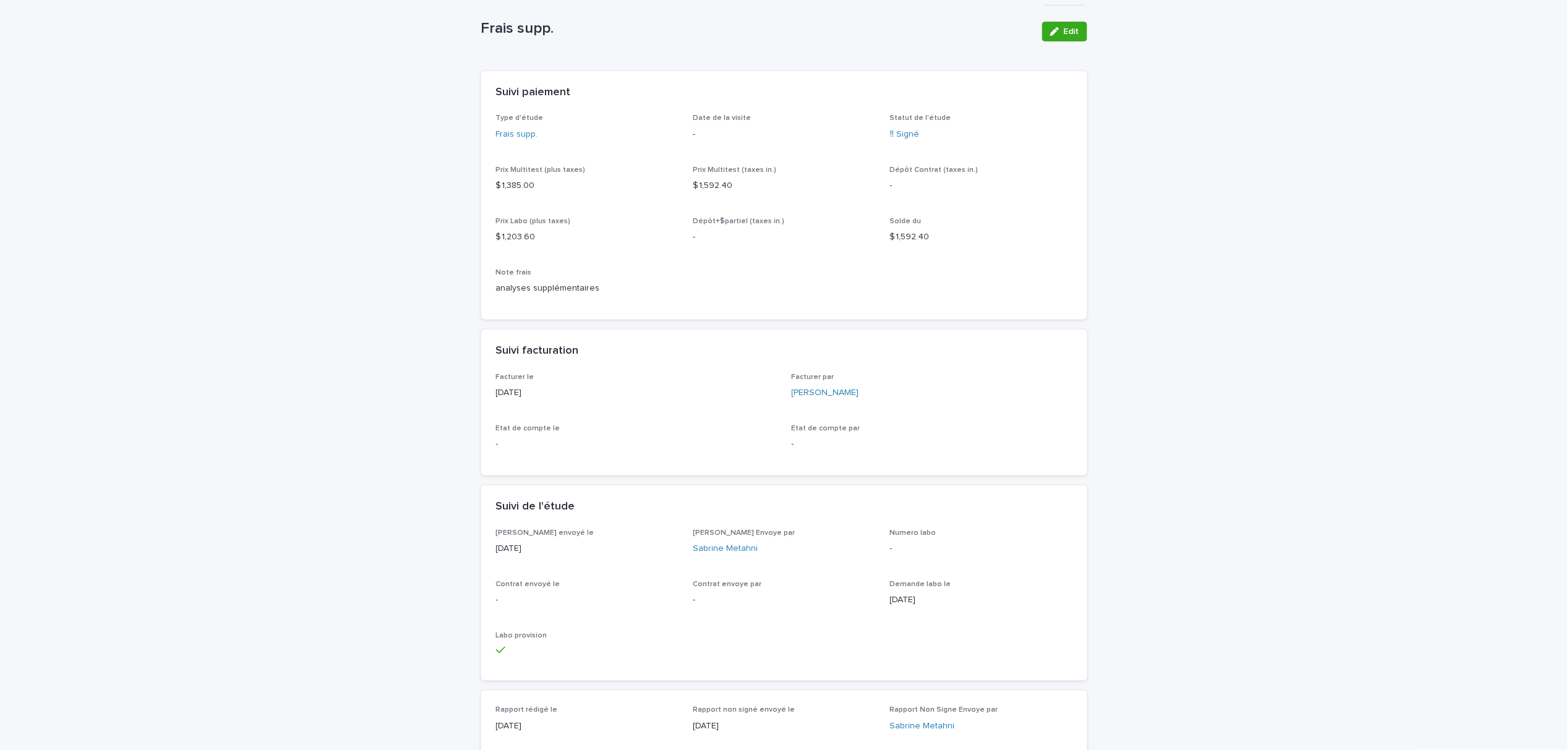
scroll to position [0, 0]
